Goal: Transaction & Acquisition: Purchase product/service

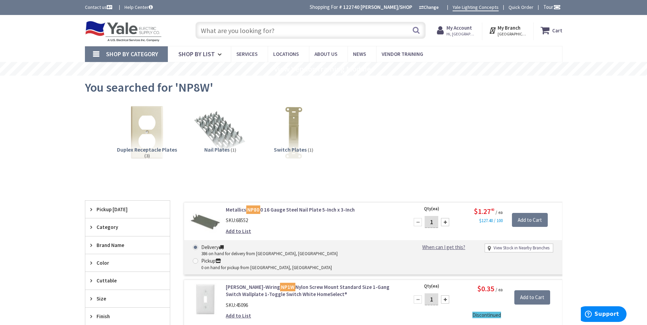
click at [266, 31] on input "text" at bounding box center [310, 30] width 230 height 17
paste input "Blue Wirenuts"
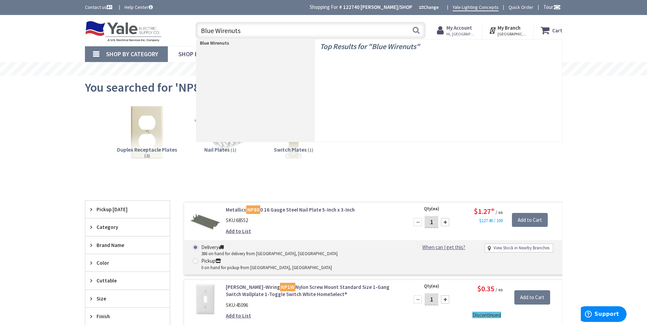
type input "Blue Wirenuts"
click at [417, 30] on button "Search" at bounding box center [416, 30] width 9 height 15
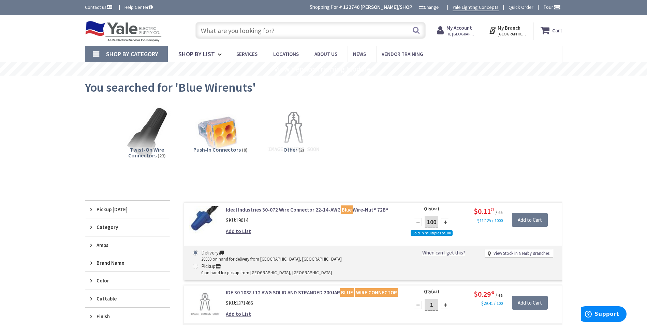
click at [252, 30] on input "text" at bounding box center [310, 30] width 230 height 17
paste input "Red Tape"
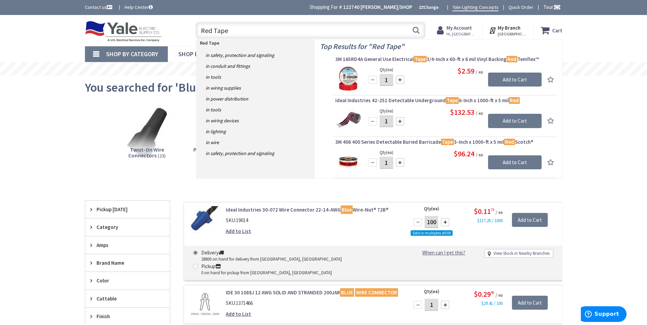
drag, startPoint x: 211, startPoint y: 34, endPoint x: 178, endPoint y: 33, distance: 32.1
click at [178, 34] on div "Toggle Nav Red Tape Red Tape Search Cart My Cart Close" at bounding box center [324, 30] width 488 height 23
paste input "12 THHN"
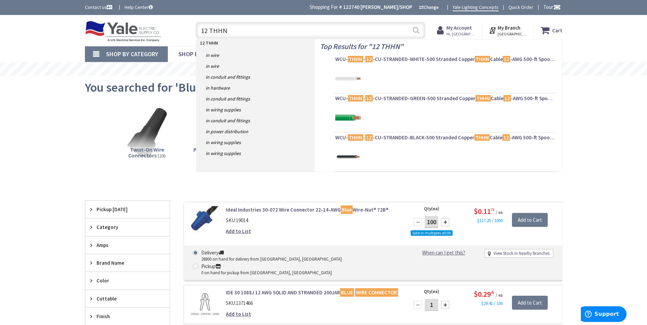
type input "12 THHN"
click at [416, 31] on button "Search" at bounding box center [416, 30] width 9 height 15
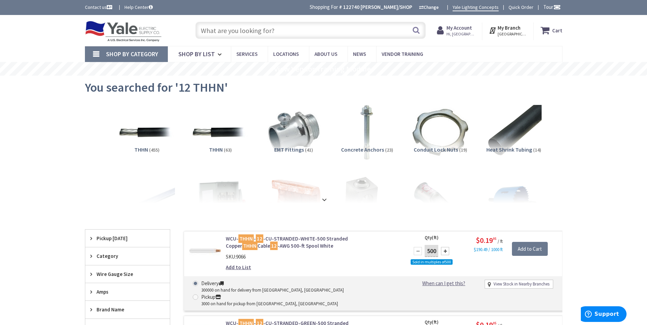
click at [262, 23] on input "text" at bounding box center [310, 30] width 230 height 17
paste input "1/2in PVC Pipe"
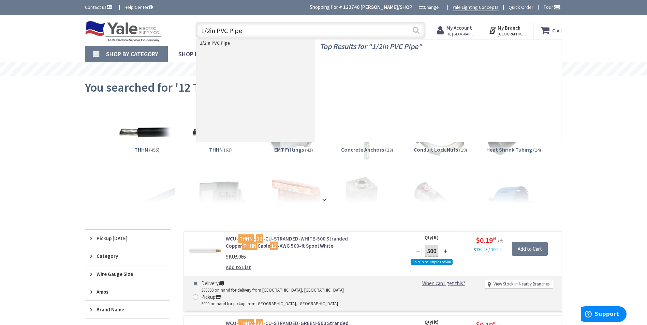
type input "1/2in PVC Pipe"
click at [416, 35] on button "Search" at bounding box center [416, 30] width 9 height 15
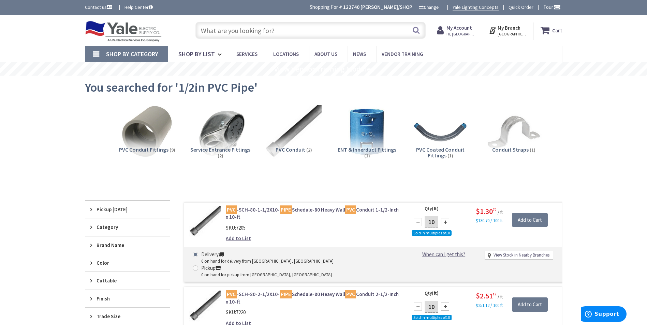
click at [275, 23] on input "text" at bounding box center [310, 30] width 230 height 17
paste input "38AST"
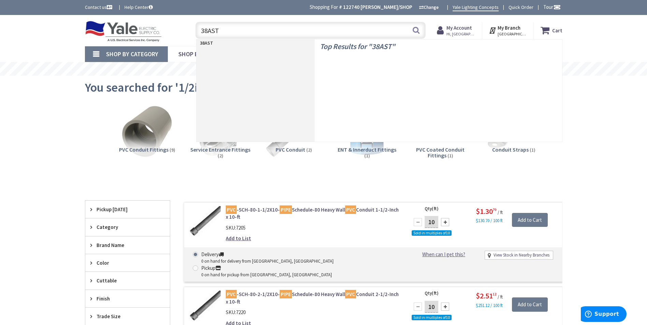
type input "38AST"
click at [418, 32] on button "Search" at bounding box center [416, 30] width 9 height 15
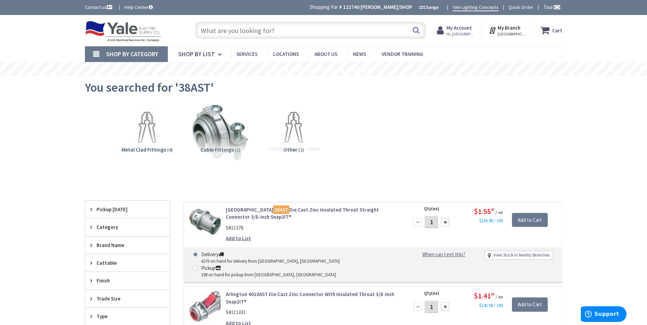
drag, startPoint x: 265, startPoint y: 27, endPoint x: 271, endPoint y: 32, distance: 7.3
click at [264, 28] on input "text" at bounding box center [310, 30] width 230 height 17
paste input "12-2 MC"
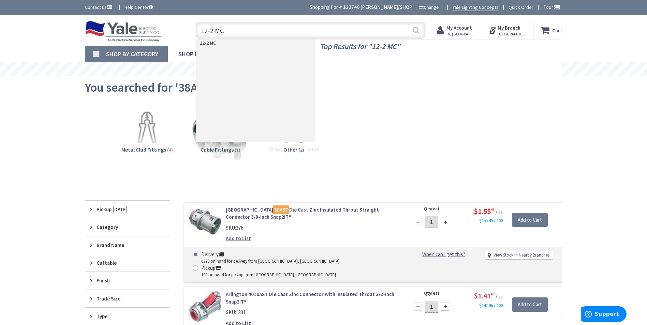
type input "12-2 MC"
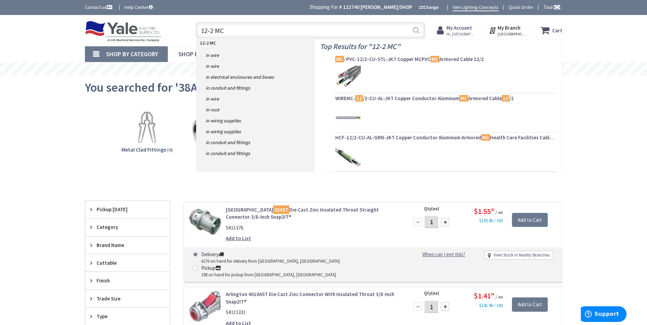
click at [415, 30] on button "Search" at bounding box center [416, 30] width 9 height 15
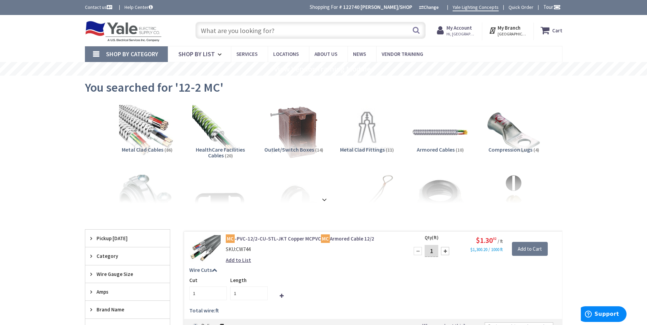
click at [233, 26] on input "text" at bounding box center [310, 30] width 230 height 17
paste input "4x 2 1/2 Octagon Box"
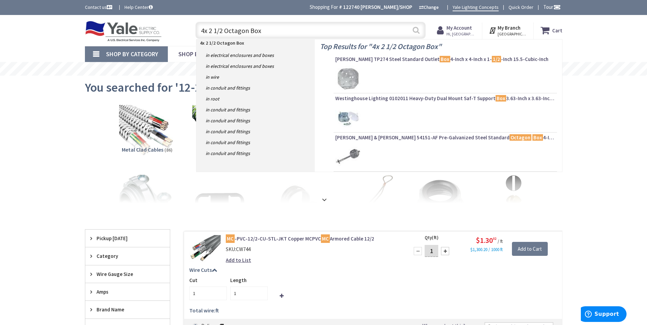
type input "4x 2 1/2 Octagon Box"
click at [415, 34] on button "Search" at bounding box center [416, 30] width 9 height 15
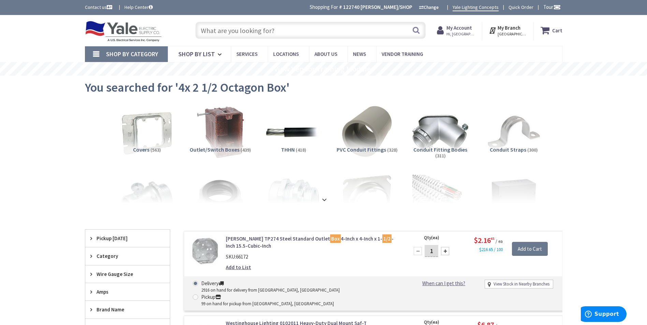
click at [291, 31] on input "text" at bounding box center [310, 30] width 230 height 17
paste input "T bar Hanger"
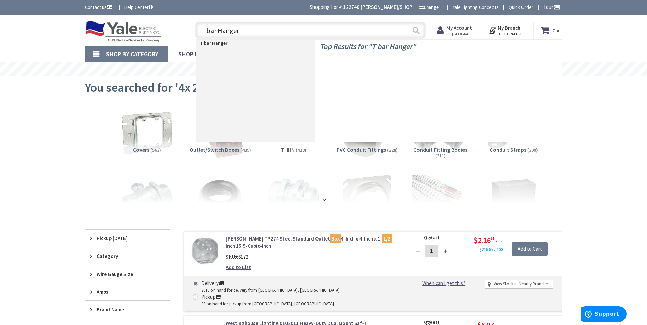
type input "T bar Hanger"
click at [414, 29] on button "Search" at bounding box center [416, 30] width 9 height 15
